Goal: Task Accomplishment & Management: Manage account settings

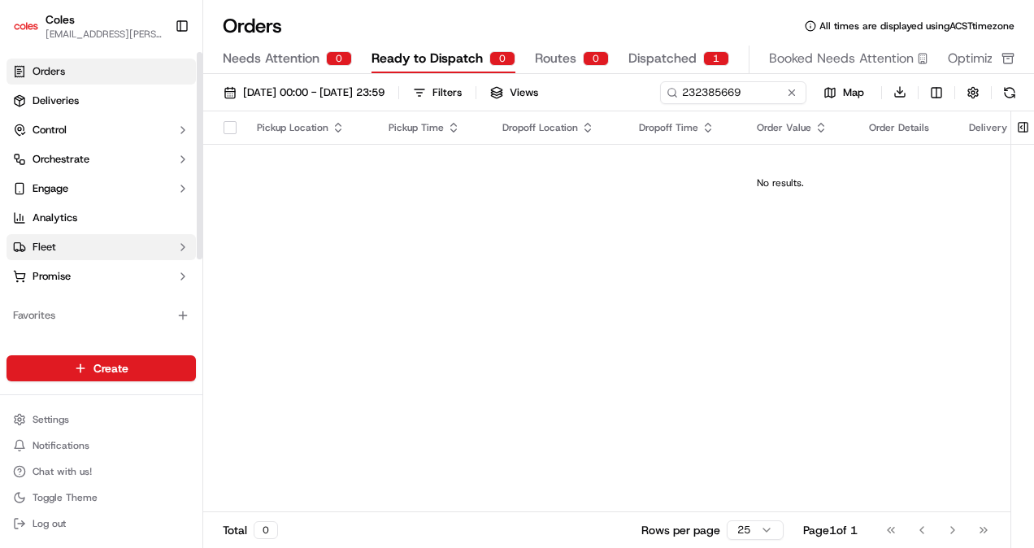
click at [101, 252] on button "Fleet" at bounding box center [101, 247] width 189 height 26
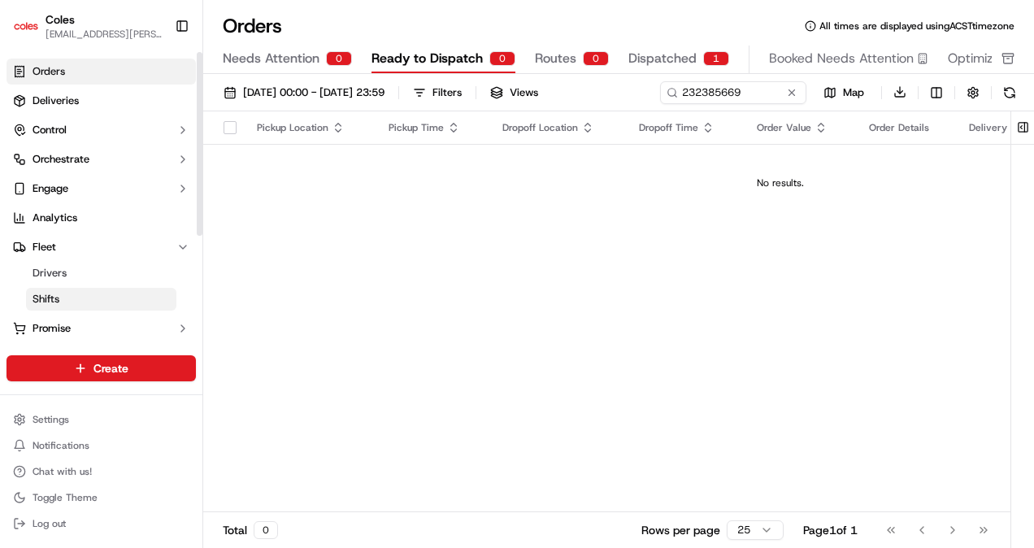
click at [43, 300] on span "Shifts" at bounding box center [46, 299] width 27 height 15
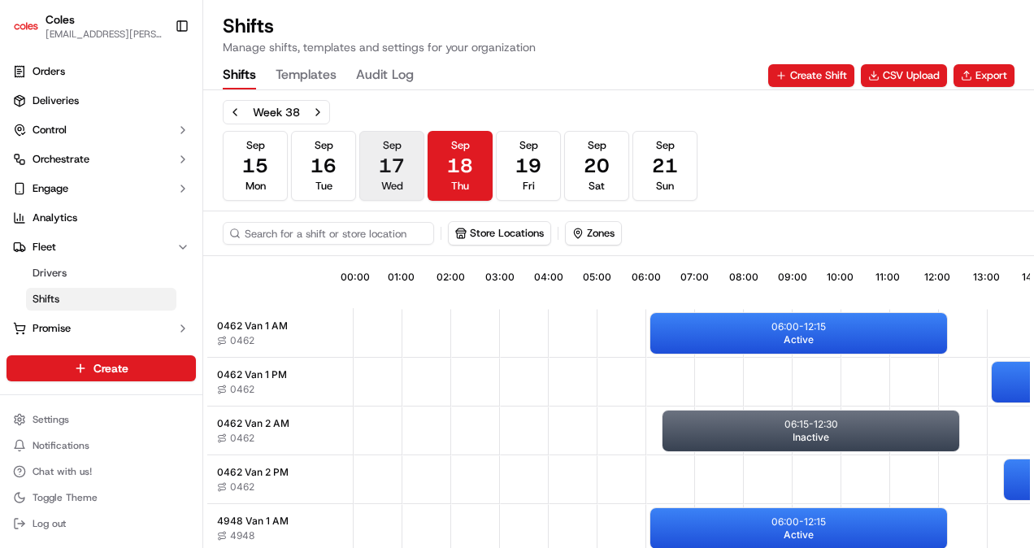
click at [391, 164] on span "17" at bounding box center [392, 166] width 26 height 26
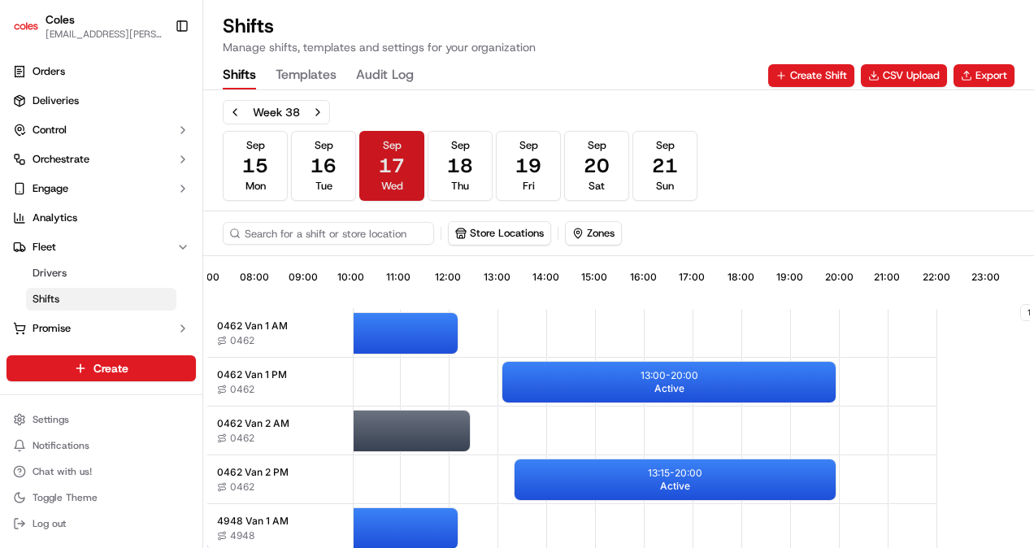
scroll to position [0, 502]
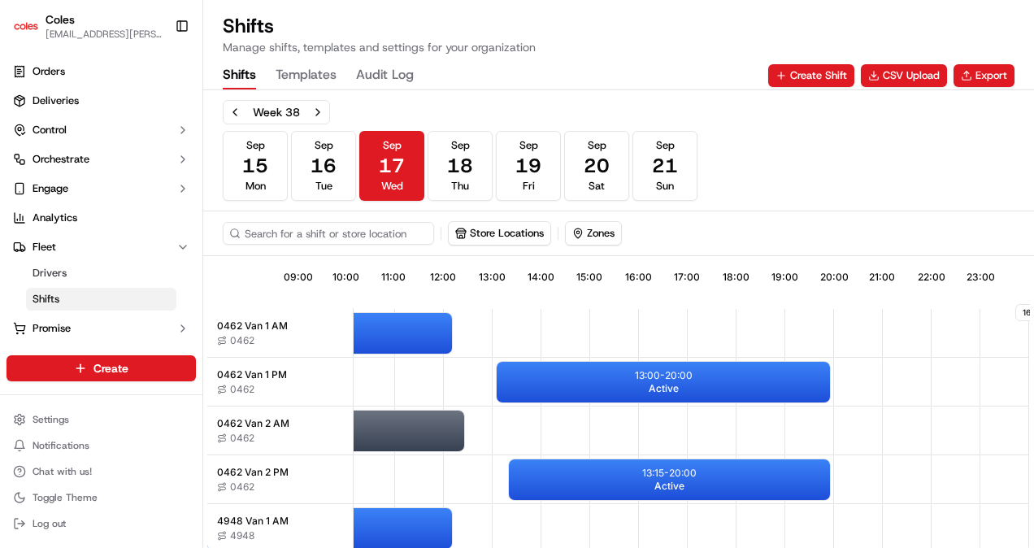
click at [271, 332] on div "0462 Van 1 AM 0462" at bounding box center [279, 333] width 145 height 50
click at [393, 325] on div "06:00 - 12:15 Active" at bounding box center [303, 333] width 297 height 41
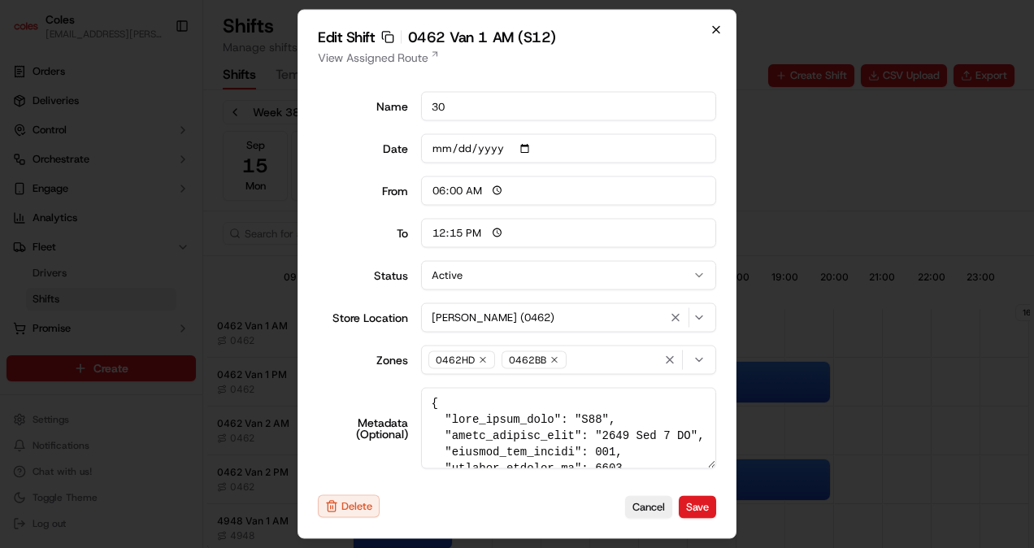
click at [712, 31] on icon "button" at bounding box center [715, 30] width 13 height 13
type input "14:00"
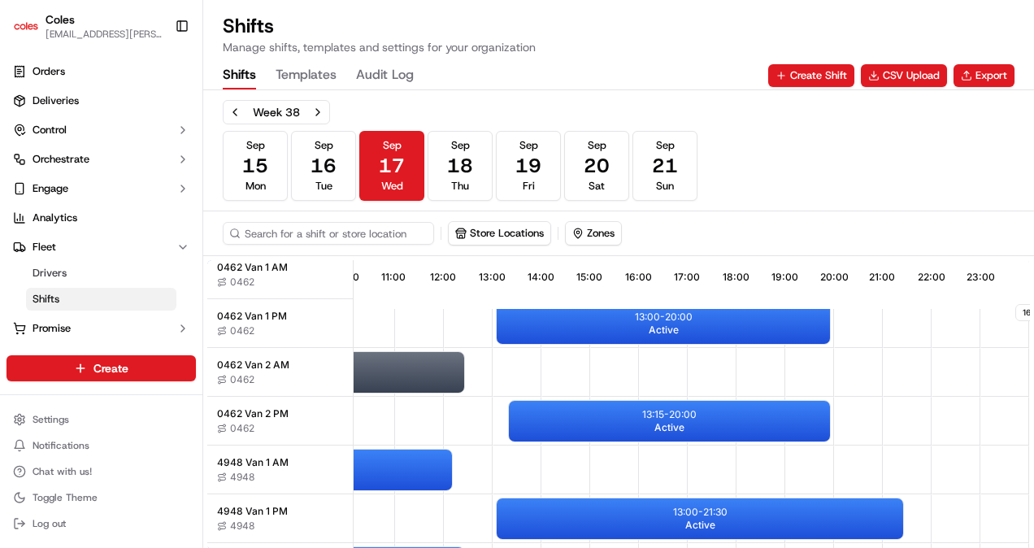
scroll to position [71, 502]
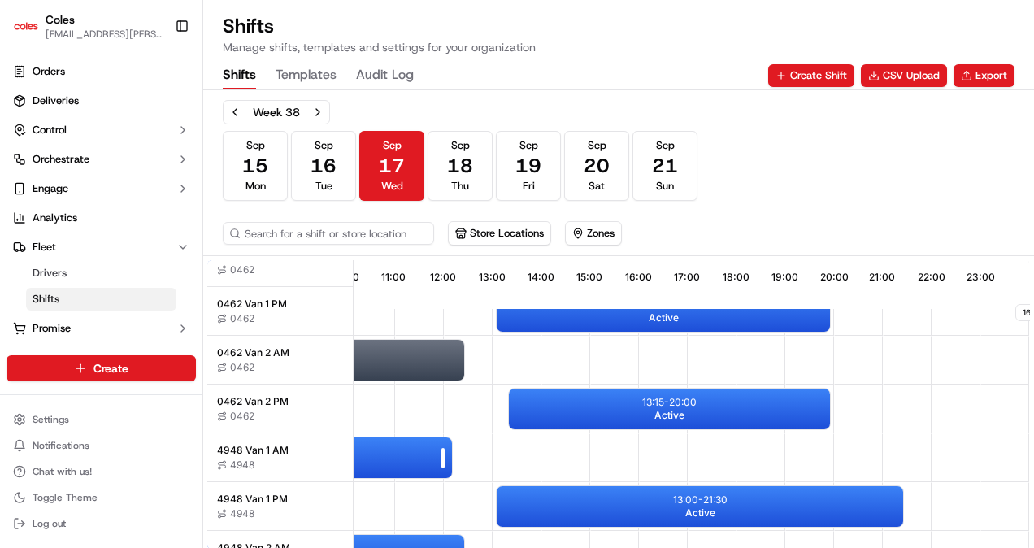
click at [381, 453] on div "06:00 - 12:15 Active" at bounding box center [303, 457] width 297 height 41
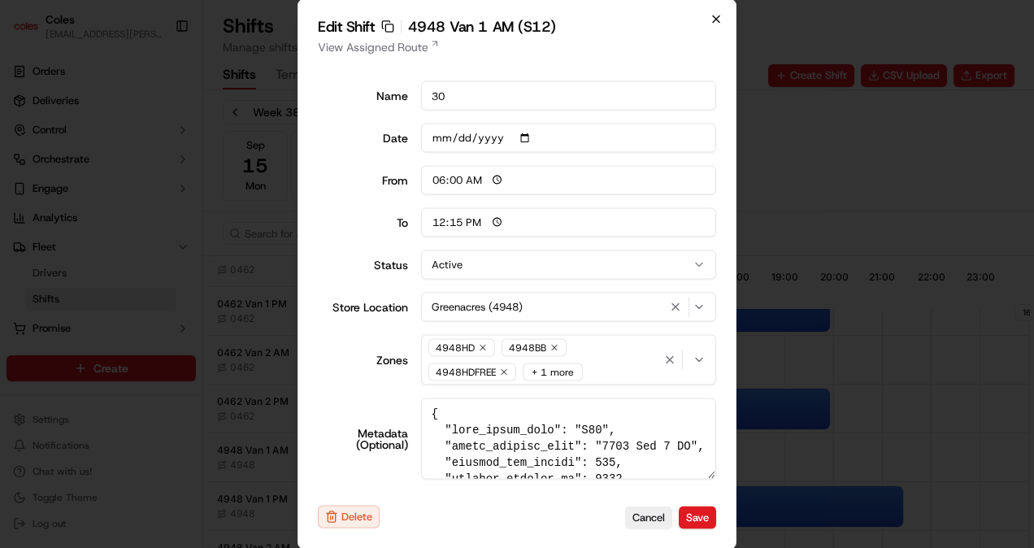
click at [710, 20] on icon "button" at bounding box center [715, 19] width 13 height 13
type input "14:00"
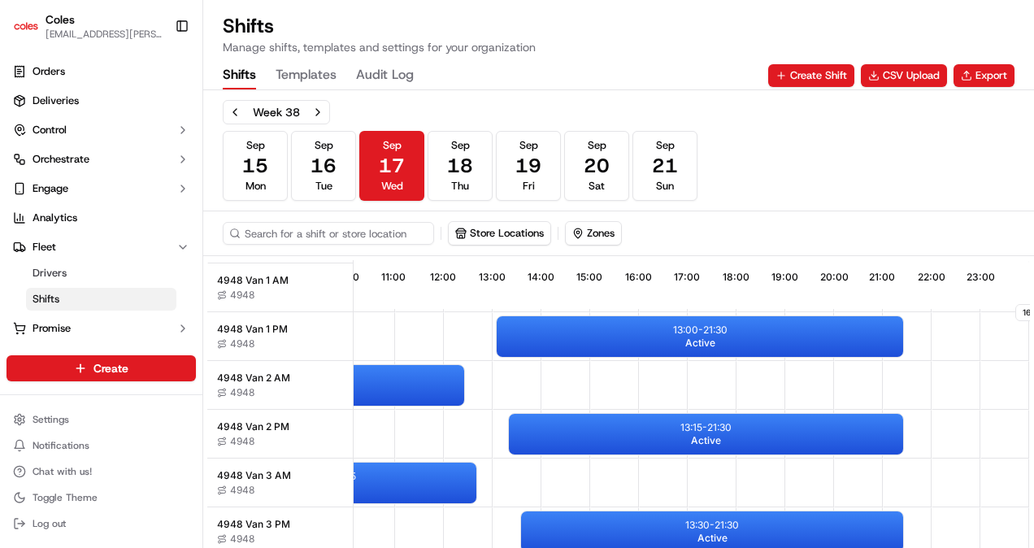
scroll to position [242, 502]
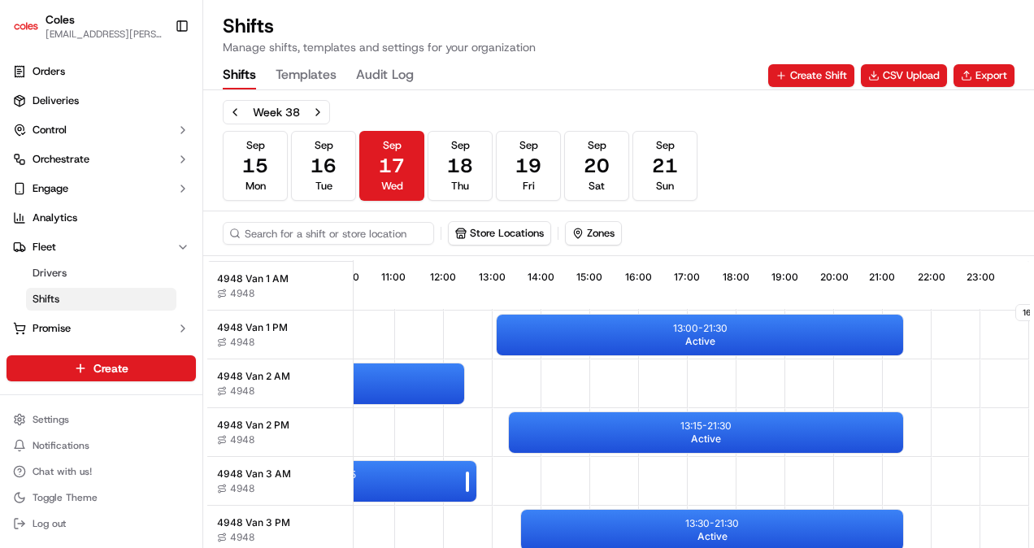
click at [380, 475] on div "06:30 - 12:45 Active" at bounding box center [328, 481] width 297 height 41
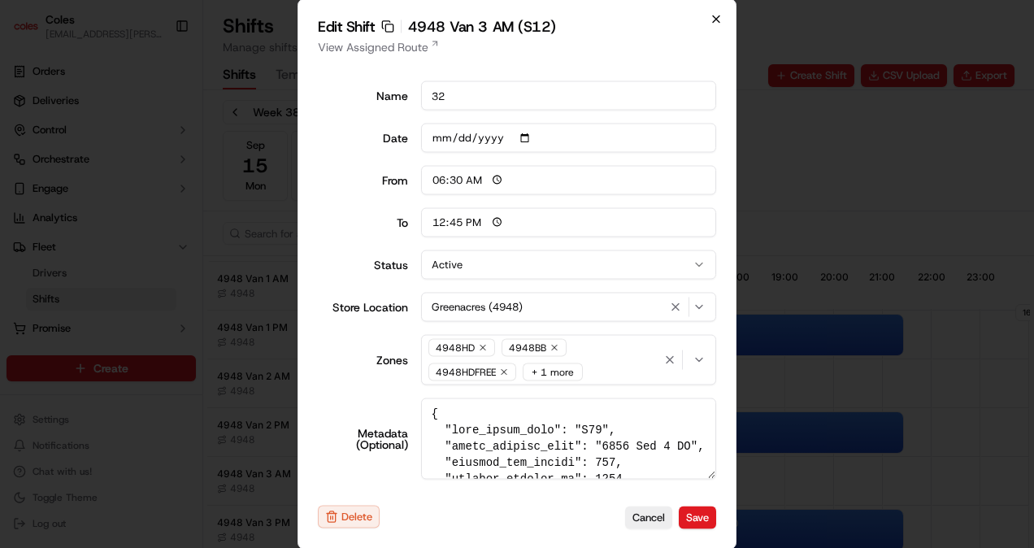
click at [715, 18] on icon "button" at bounding box center [715, 19] width 13 height 13
type input "06:00"
type input "14:00"
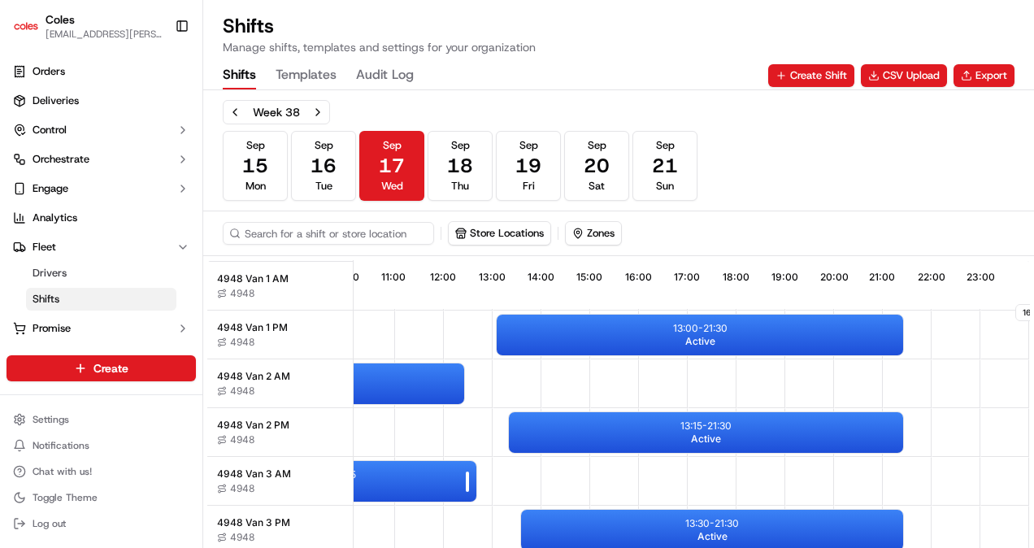
click at [395, 474] on div "06:30 - 12:45 Active" at bounding box center [328, 481] width 297 height 41
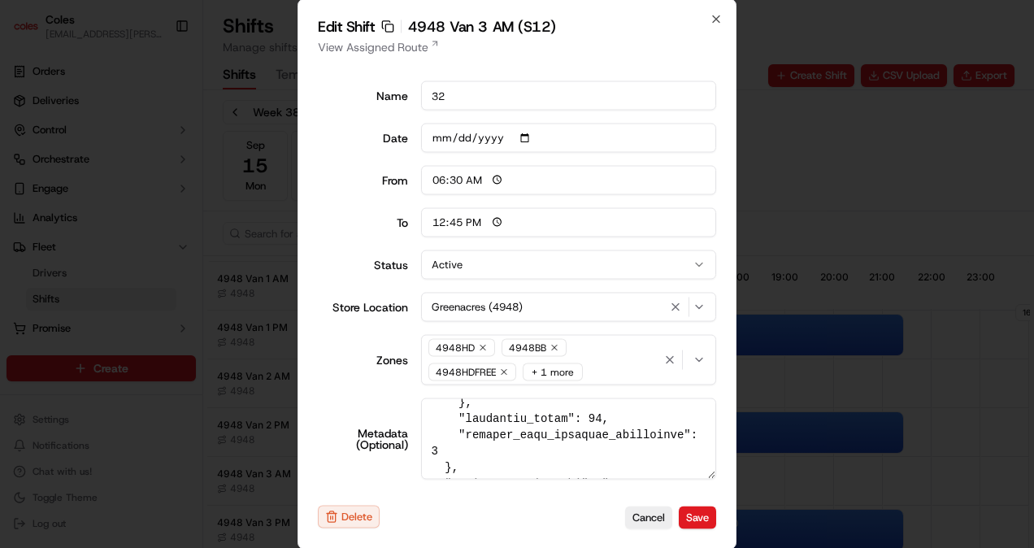
scroll to position [745, 0]
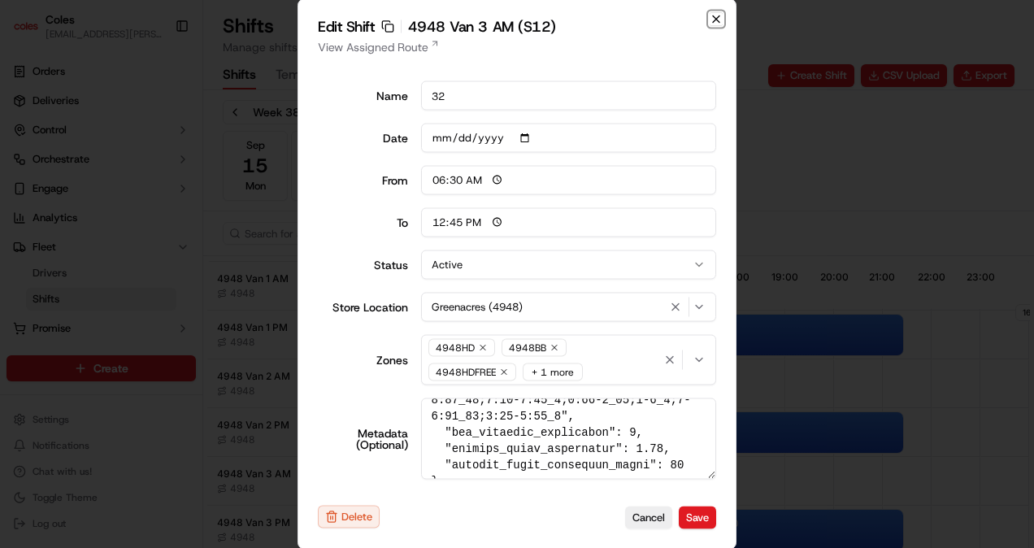
click at [717, 20] on icon "button" at bounding box center [716, 19] width 7 height 7
type input "06:00"
type input "14:00"
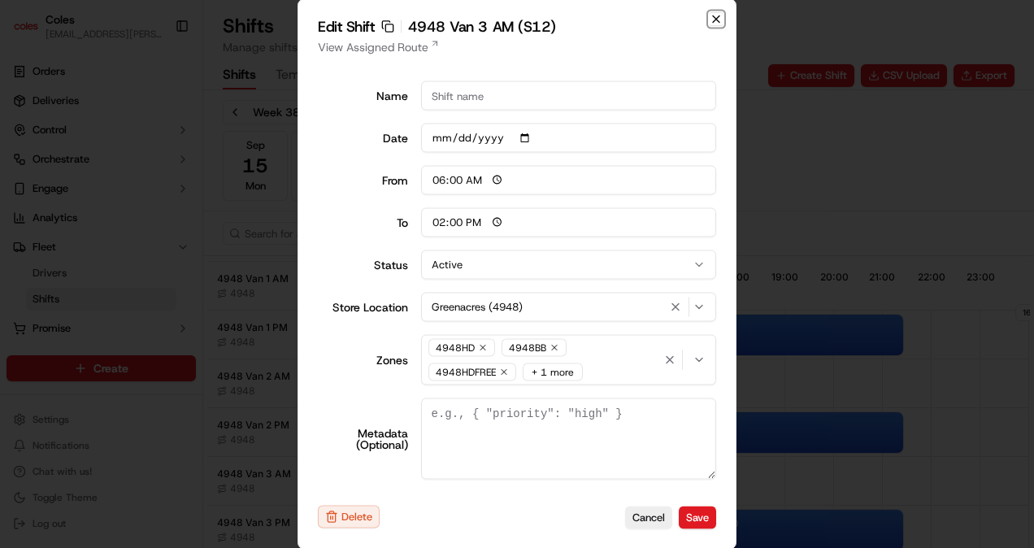
scroll to position [0, 0]
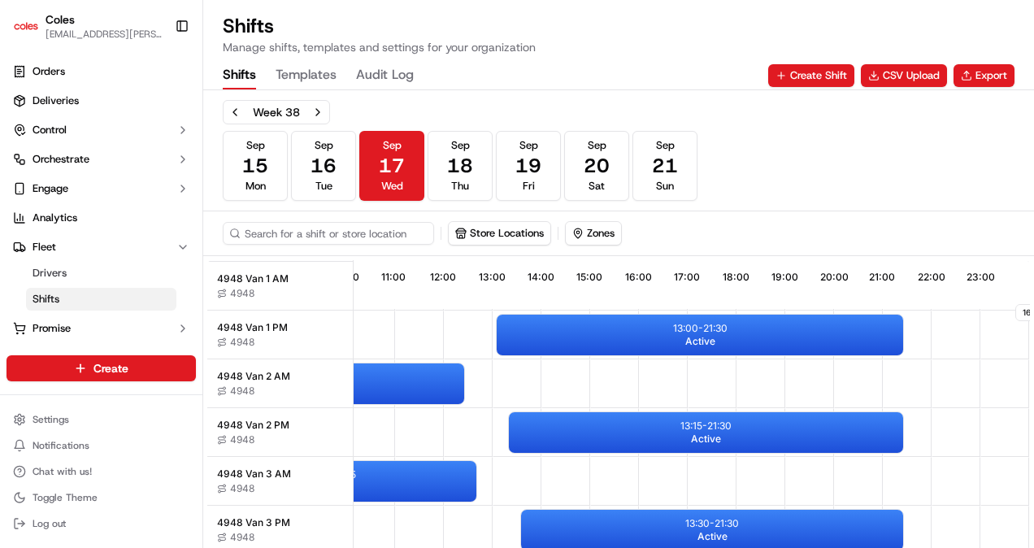
click at [265, 471] on span "4948 Van 3 AM" at bounding box center [254, 473] width 74 height 13
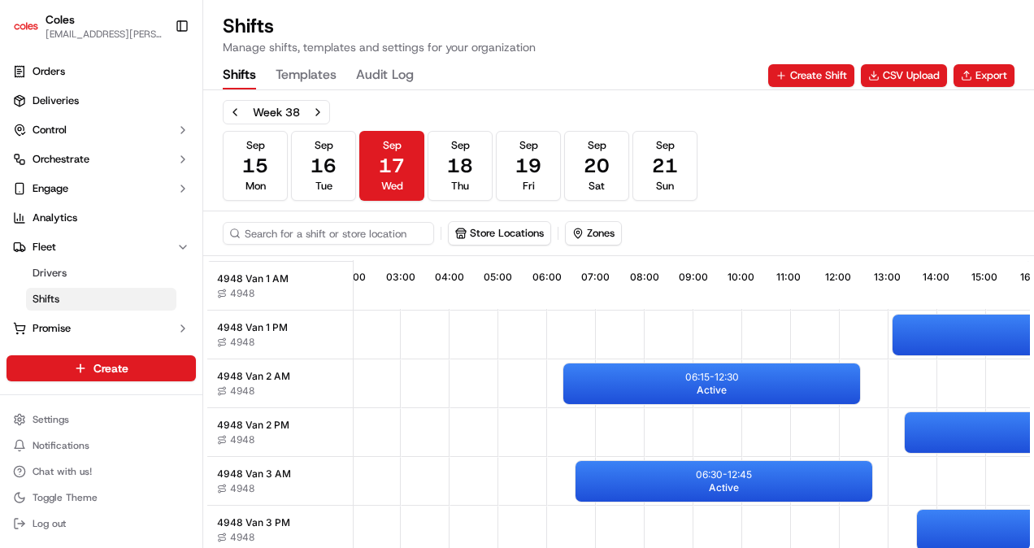
scroll to position [242, 80]
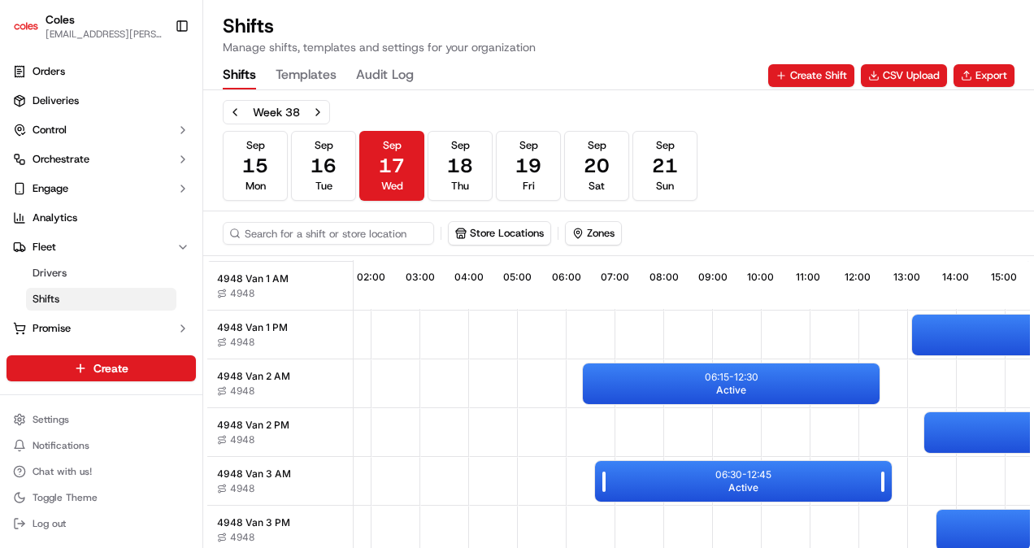
click at [698, 485] on div "06:30 - 12:45 Active" at bounding box center [743, 481] width 297 height 41
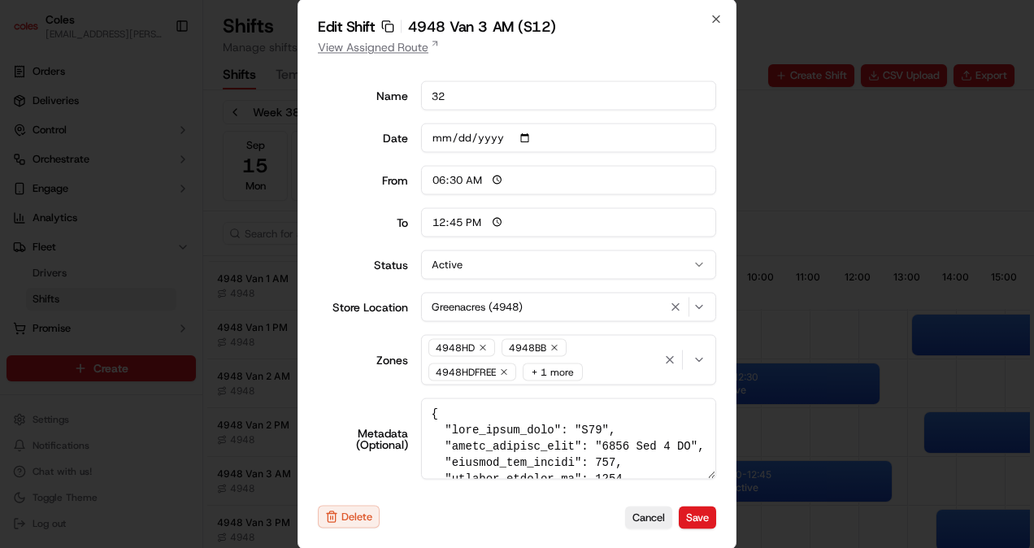
click at [397, 48] on link "View Assigned Route" at bounding box center [517, 47] width 398 height 16
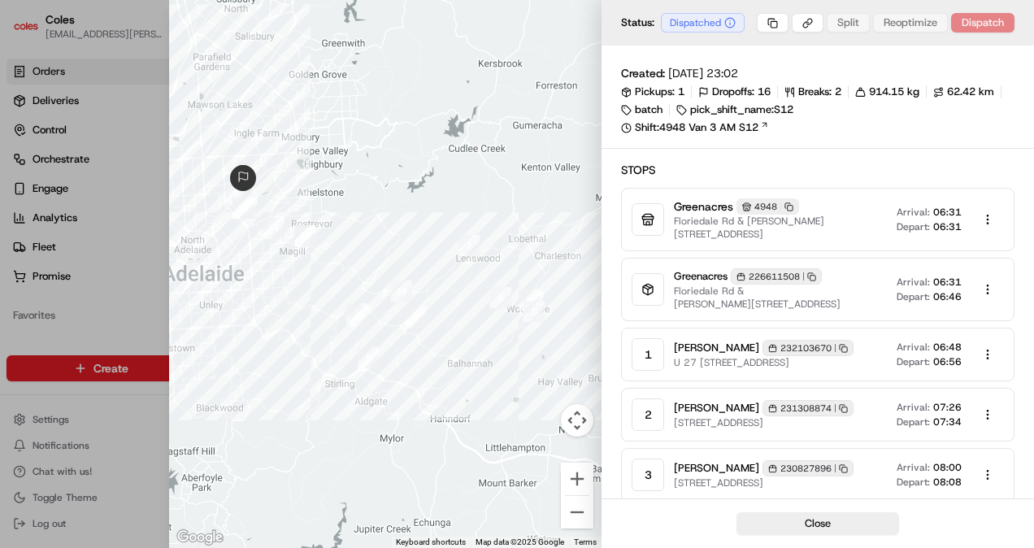
click at [548, 3] on div at bounding box center [385, 274] width 432 height 548
click at [989, 220] on body "Coles saskia.scott@coles.com.au Toggle Sidebar Orders Deliveries Control Orches…" at bounding box center [517, 274] width 1034 height 548
click at [558, 204] on div at bounding box center [517, 274] width 1034 height 548
click at [578, 482] on button "Zoom in" at bounding box center [577, 478] width 33 height 33
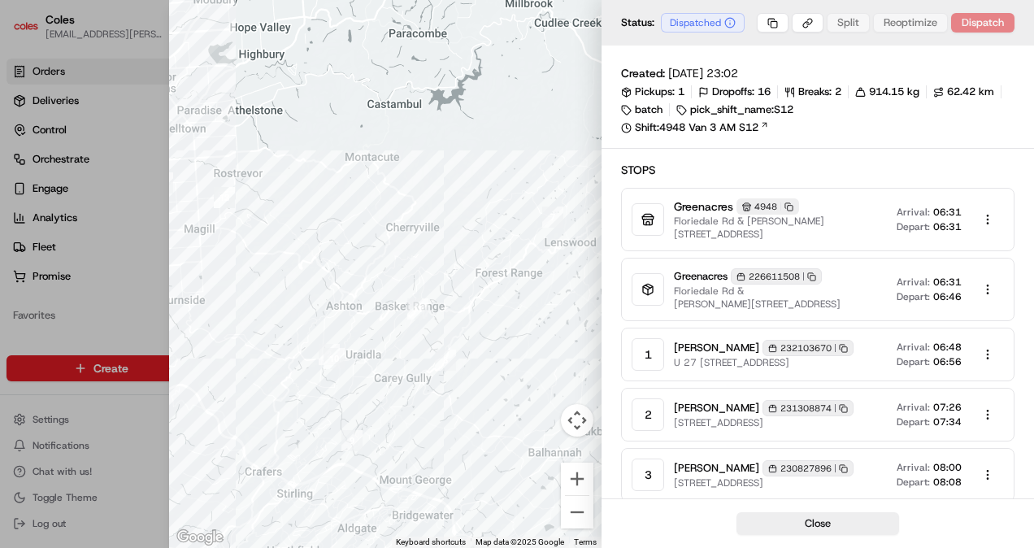
click at [440, 149] on div at bounding box center [385, 274] width 432 height 548
click at [811, 528] on button "Close" at bounding box center [817, 523] width 163 height 23
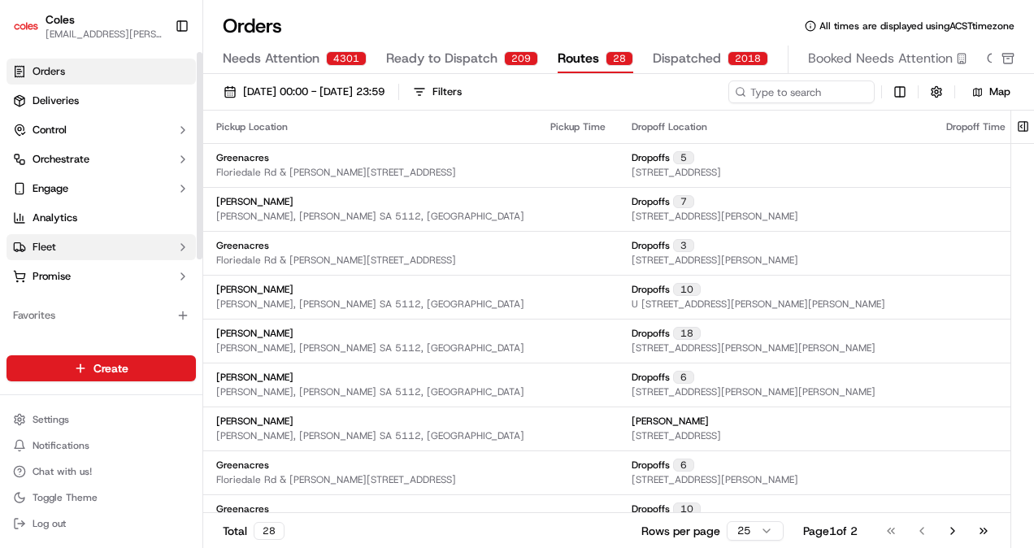
click at [88, 249] on button "Fleet" at bounding box center [101, 247] width 189 height 26
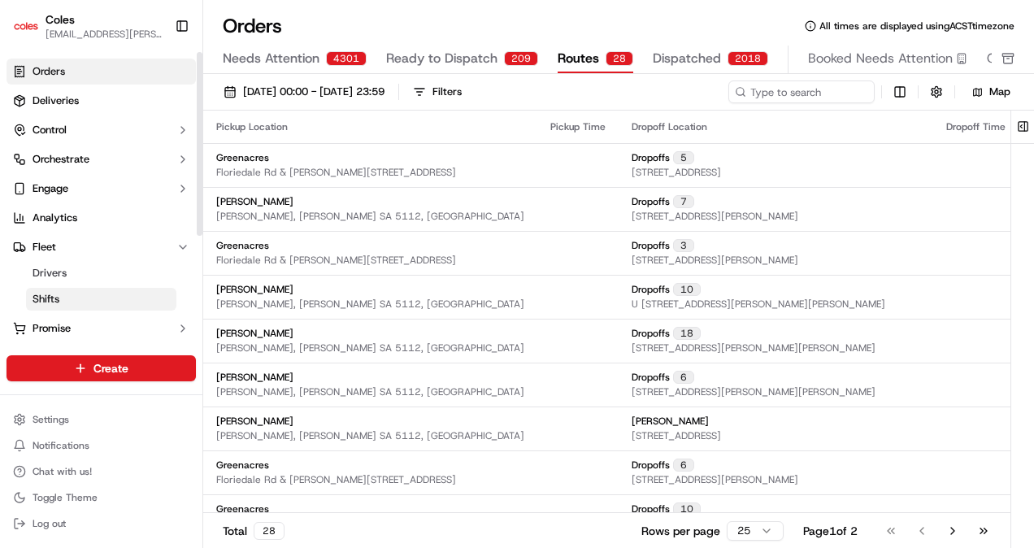
click at [56, 299] on span "Shifts" at bounding box center [46, 299] width 27 height 15
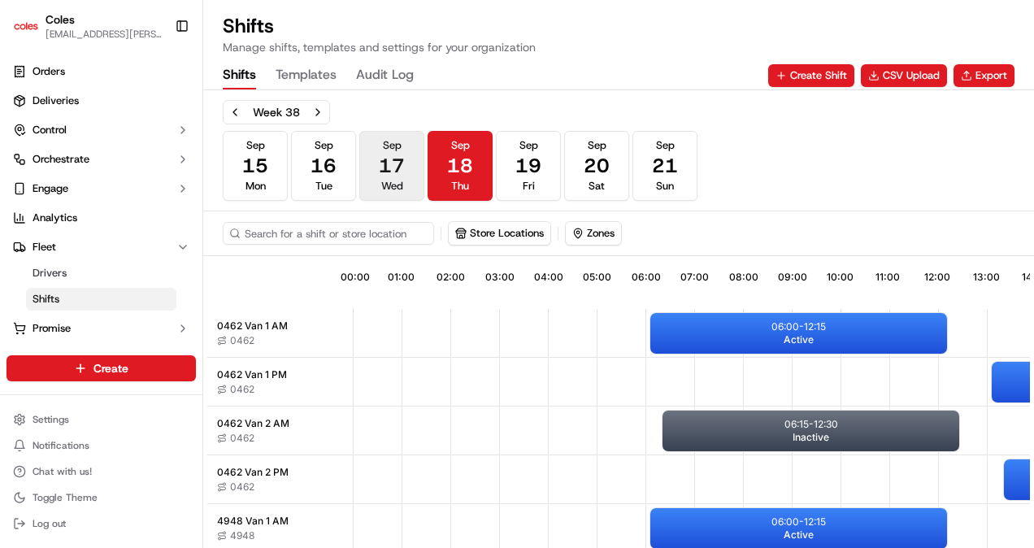
click at [410, 141] on button "[DATE] Wed" at bounding box center [391, 166] width 65 height 70
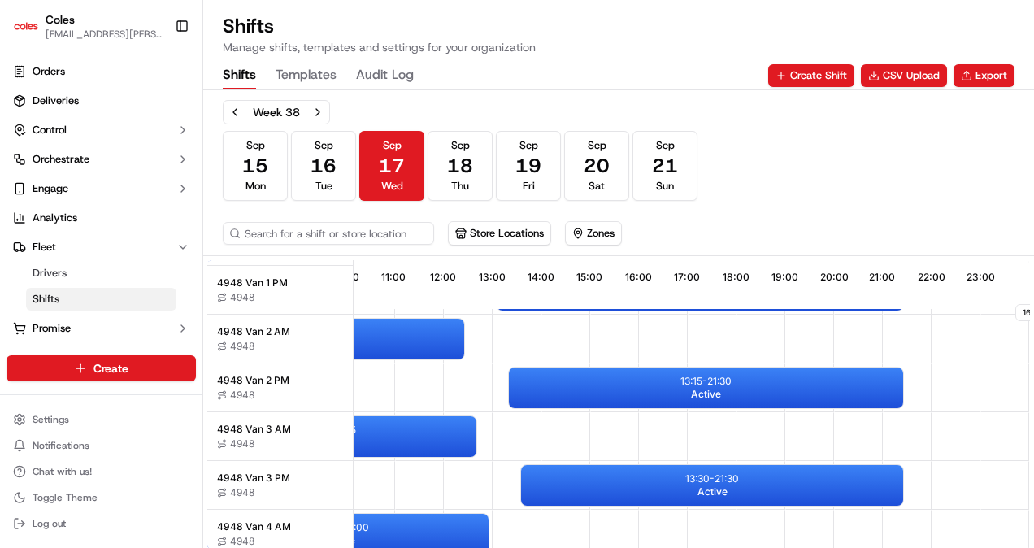
scroll to position [289, 502]
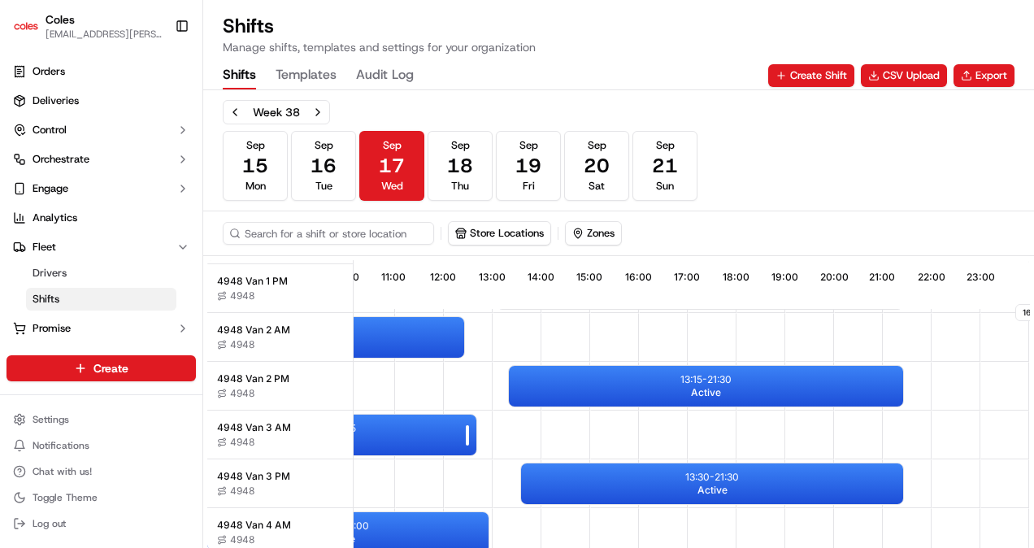
click at [374, 445] on div "06:30 - 12:45 Active" at bounding box center [328, 434] width 297 height 41
